Goal: Task Accomplishment & Management: Use online tool/utility

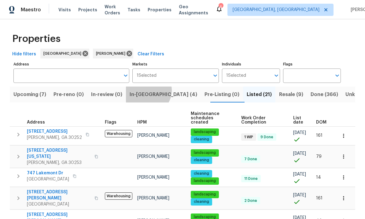
click at [153, 91] on span "In-reno (4)" at bounding box center [164, 94] width 68 height 9
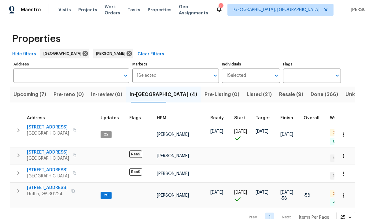
click at [57, 127] on span "[STREET_ADDRESS]" at bounding box center [48, 127] width 42 height 6
click at [346, 132] on icon "button" at bounding box center [344, 134] width 6 height 6
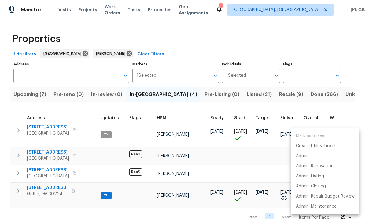
click at [315, 156] on li "Admin" at bounding box center [325, 156] width 68 height 10
click at [14, 133] on div at bounding box center [182, 109] width 365 height 219
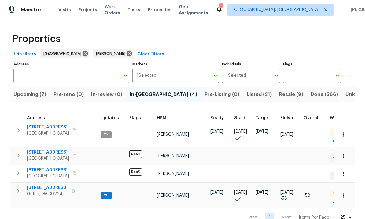
click at [20, 130] on icon "button" at bounding box center [18, 130] width 7 height 7
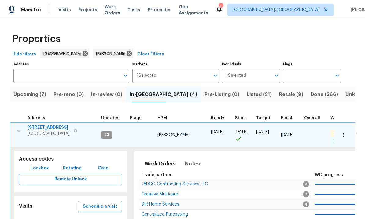
click at [102, 203] on span "Schedule a visit" at bounding box center [100, 207] width 34 height 8
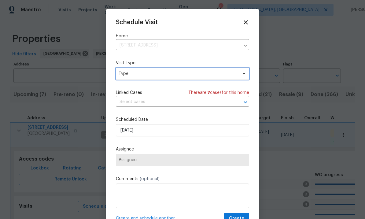
click at [139, 76] on span "Type" at bounding box center [178, 74] width 119 height 6
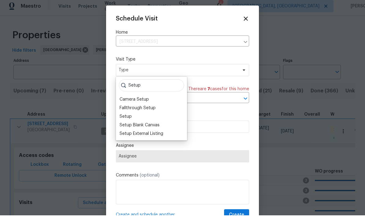
scroll to position [4, 0]
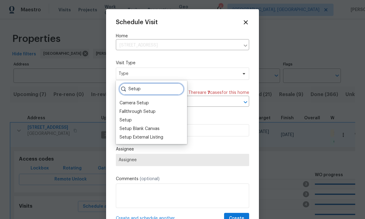
type input "Setup"
click at [131, 117] on div "Setup" at bounding box center [126, 120] width 12 height 6
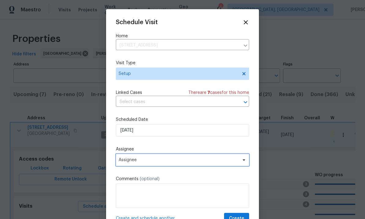
click at [163, 162] on span "Assignee" at bounding box center [179, 159] width 120 height 5
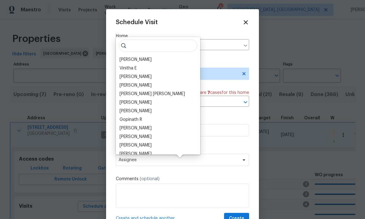
scroll to position [3, 0]
click at [146, 57] on div "[PERSON_NAME]" at bounding box center [136, 60] width 32 height 6
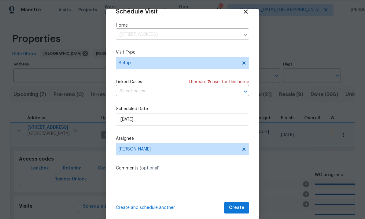
scroll to position [12, 0]
click at [240, 205] on span "Create" at bounding box center [236, 208] width 15 height 8
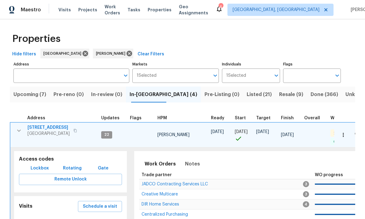
scroll to position [0, 0]
click at [299, 48] on div "Properties" at bounding box center [183, 39] width 346 height 20
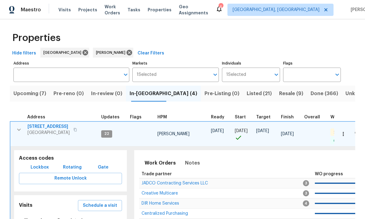
scroll to position [0, 0]
click at [151, 95] on span "In-reno (4)" at bounding box center [164, 93] width 68 height 9
click at [19, 130] on icon "button" at bounding box center [18, 129] width 7 height 7
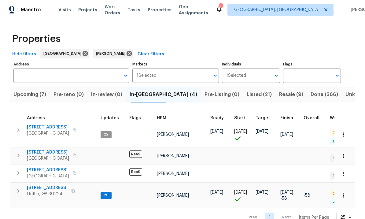
click at [46, 185] on span "[STREET_ADDRESS]" at bounding box center [47, 188] width 41 height 6
click at [45, 185] on span "[STREET_ADDRESS]" at bounding box center [47, 188] width 41 height 6
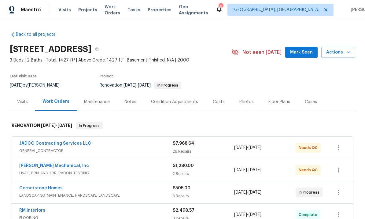
click at [60, 167] on link "[PERSON_NAME] Mechanical, Inc" at bounding box center [54, 166] width 70 height 4
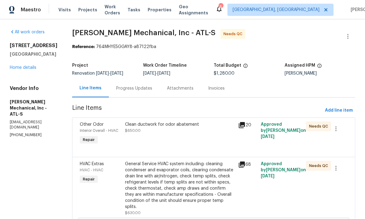
click at [147, 91] on div "Progress Updates" at bounding box center [134, 88] width 36 height 6
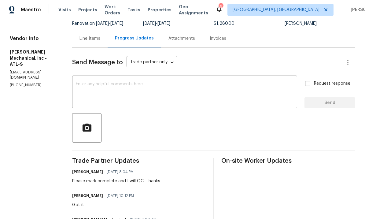
scroll to position [50, 0]
click at [100, 40] on div "Line Items" at bounding box center [89, 39] width 21 height 6
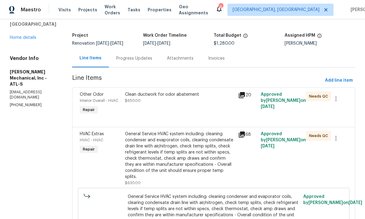
scroll to position [1, 0]
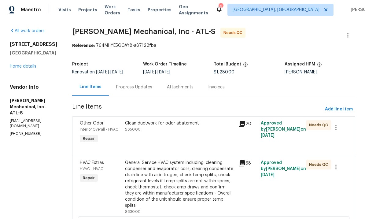
click at [200, 140] on div "Clean ductwork for odor abatement $650.00" at bounding box center [179, 132] width 113 height 28
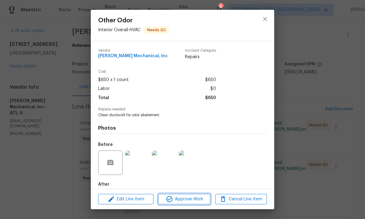
click at [188, 197] on span "Approve Work" at bounding box center [184, 199] width 48 height 8
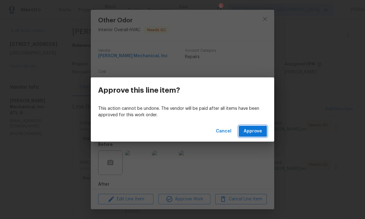
click at [252, 128] on span "Approve" at bounding box center [253, 132] width 18 height 8
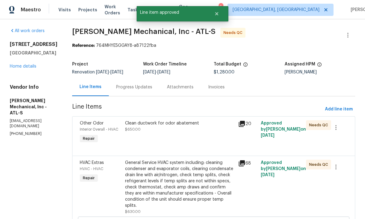
scroll to position [0, 0]
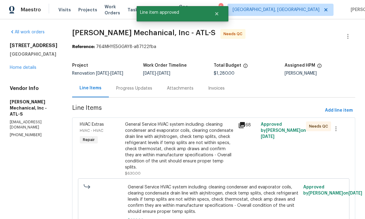
click at [198, 143] on div "General Service HVAC system including: cleaning condenser and evaporator coils,…" at bounding box center [179, 145] width 109 height 49
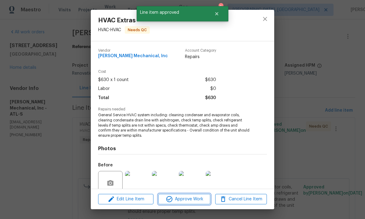
click at [190, 197] on span "Approve Work" at bounding box center [184, 199] width 48 height 8
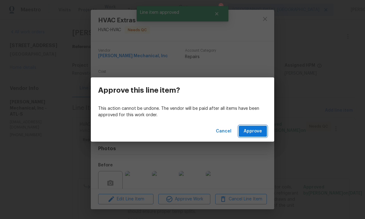
click at [251, 130] on span "Approve" at bounding box center [253, 132] width 18 height 8
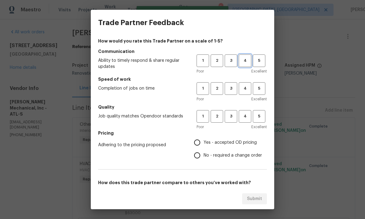
click at [246, 62] on span "4" at bounding box center [244, 60] width 11 height 7
click at [249, 85] on span "4" at bounding box center [244, 88] width 11 height 7
click at [248, 115] on span "4" at bounding box center [244, 116] width 11 height 7
click at [198, 142] on input "Yes - accepted OD pricing" at bounding box center [197, 142] width 13 height 13
radio input "true"
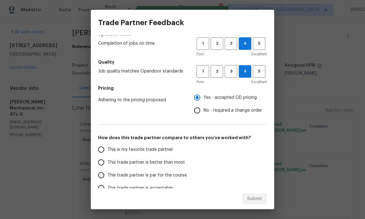
scroll to position [48, 0]
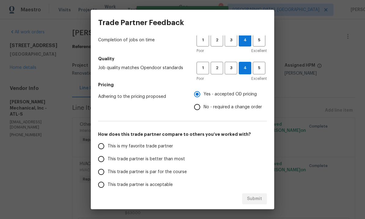
click at [103, 158] on input "This trade partner is better than most" at bounding box center [101, 159] width 13 height 13
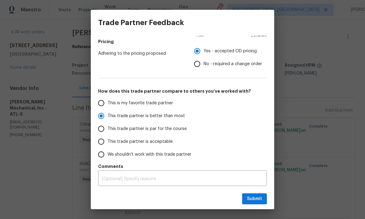
scroll to position [91, 0]
click at [256, 198] on span "Submit" at bounding box center [254, 199] width 15 height 8
radio input "true"
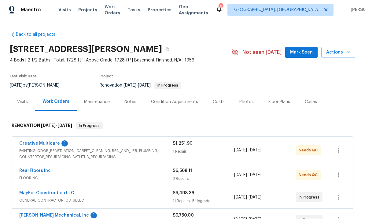
click at [301, 54] on span "Mark Seen" at bounding box center [301, 53] width 23 height 8
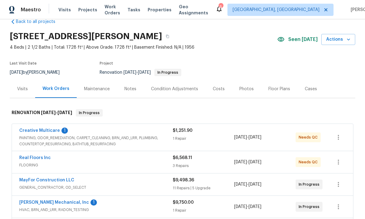
scroll to position [17, 0]
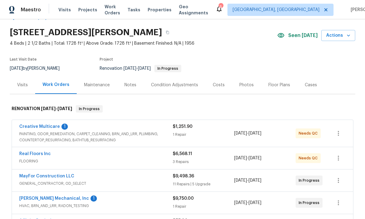
click at [46, 127] on link "Creative Multicare" at bounding box center [39, 126] width 41 height 4
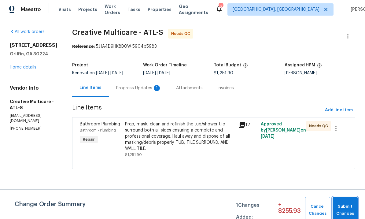
click at [346, 205] on span "Submit Changes" at bounding box center [345, 210] width 19 height 14
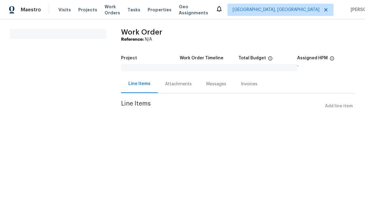
scroll to position [0, 0]
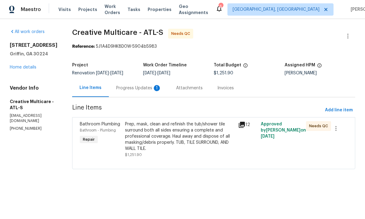
click at [153, 91] on div "Progress Updates 1" at bounding box center [138, 88] width 45 height 6
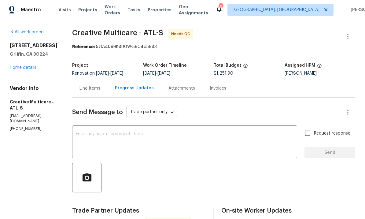
click at [100, 91] on div "Line Items" at bounding box center [89, 88] width 21 height 6
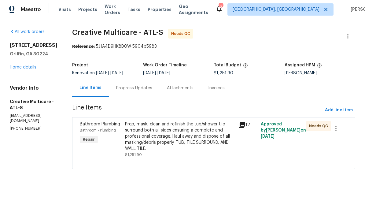
click at [149, 87] on div "Progress Updates" at bounding box center [134, 88] width 51 height 18
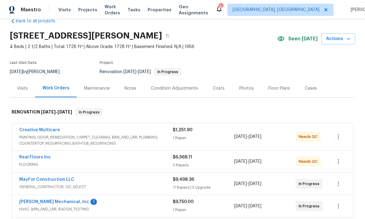
scroll to position [43, 0]
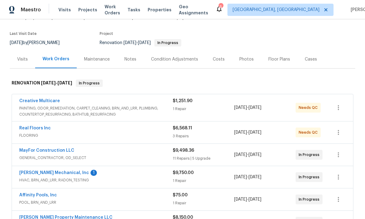
click at [55, 151] on link "MayFor Construction LLC" at bounding box center [46, 150] width 55 height 4
